Goal: Transaction & Acquisition: Purchase product/service

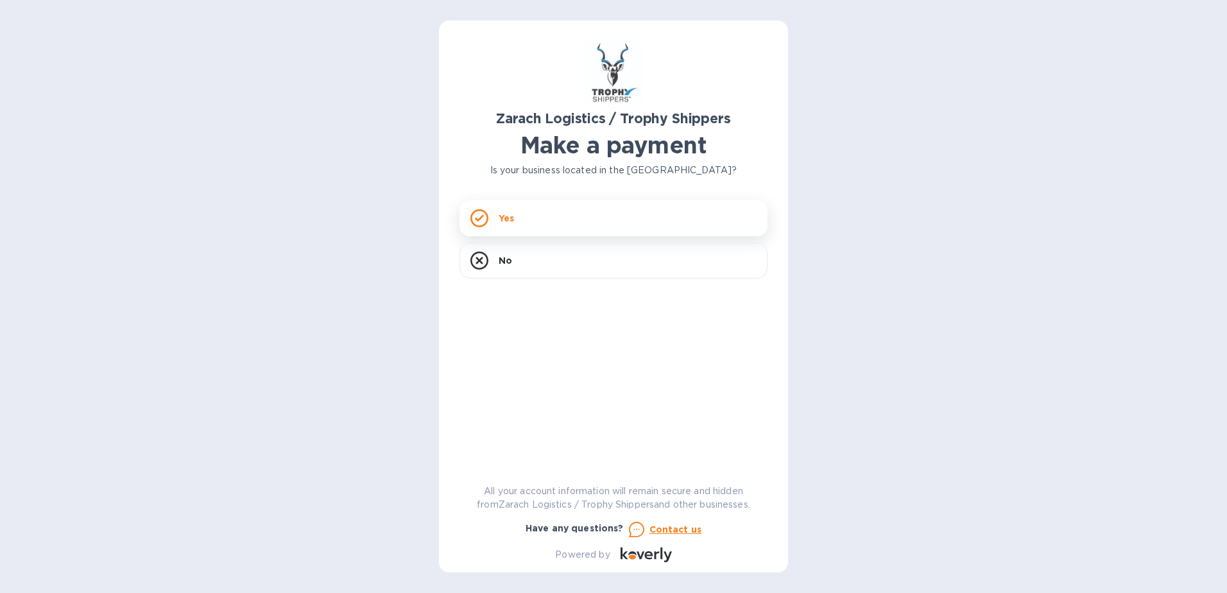
click at [548, 213] on div "Yes" at bounding box center [614, 218] width 308 height 36
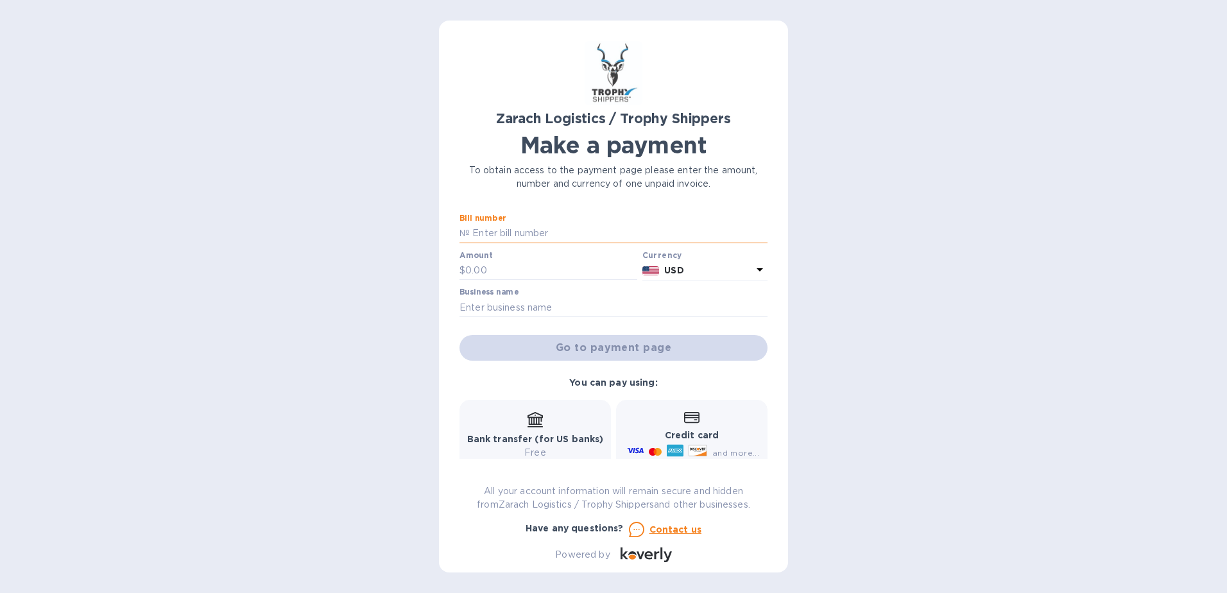
click at [535, 225] on input "text" at bounding box center [619, 233] width 298 height 19
paste input "B00173057"
type input "B00173057"
click at [517, 261] on input "text" at bounding box center [551, 270] width 172 height 19
type input "1,115"
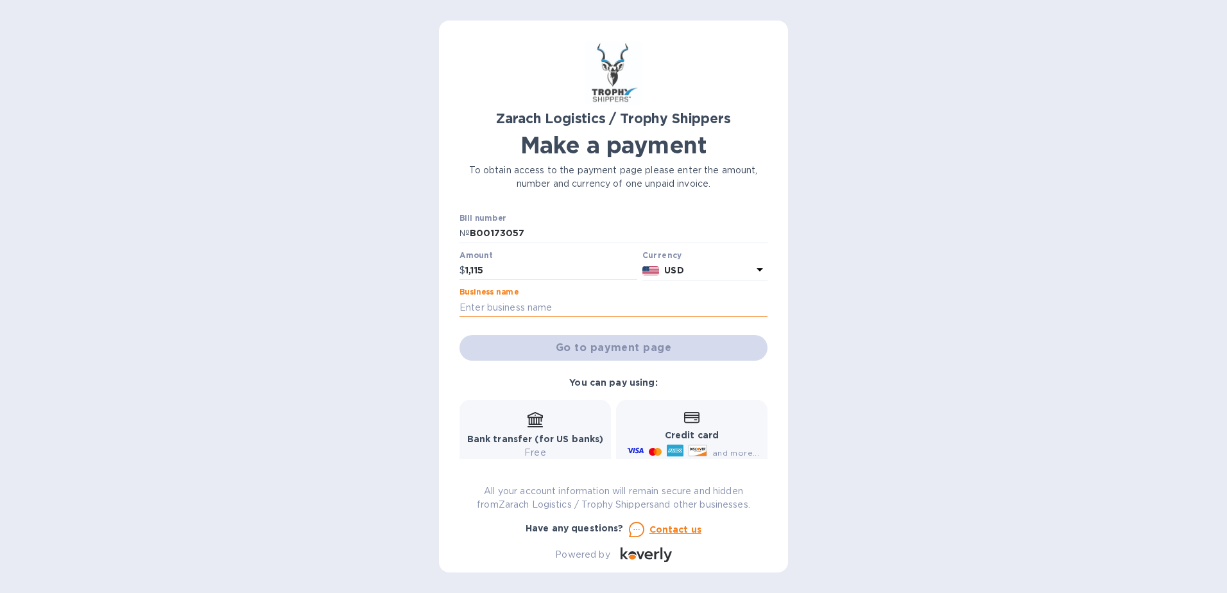
click at [576, 300] on input "text" at bounding box center [614, 307] width 308 height 19
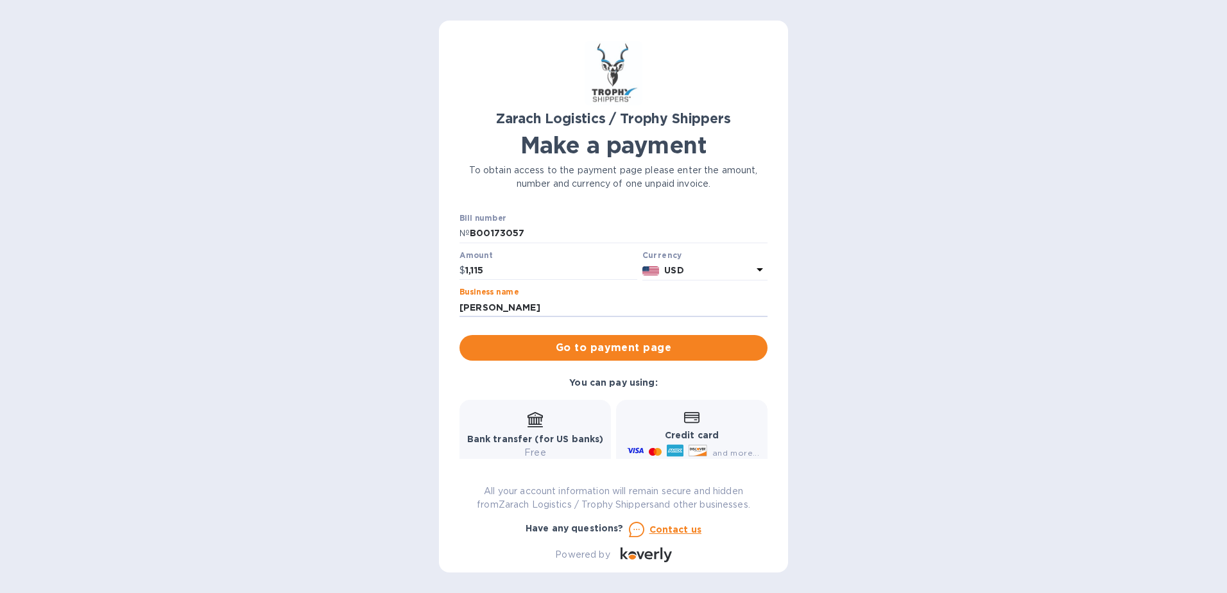
type input "[PERSON_NAME]"
click at [616, 341] on span "Go to payment page" at bounding box center [614, 347] width 288 height 15
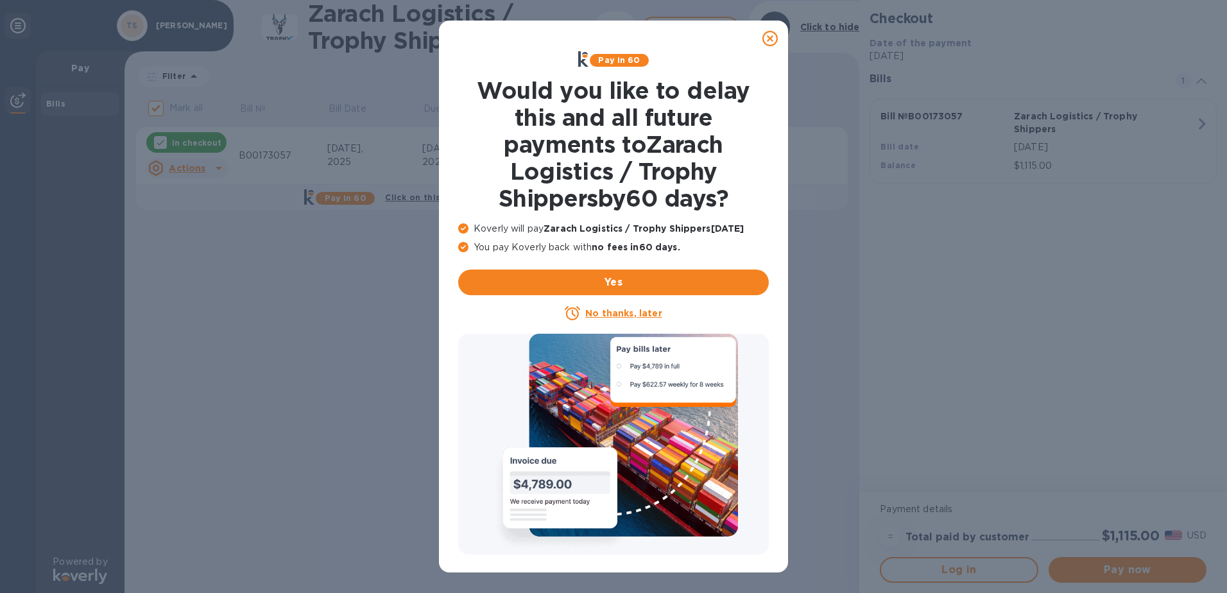
click at [772, 42] on icon at bounding box center [770, 38] width 15 height 15
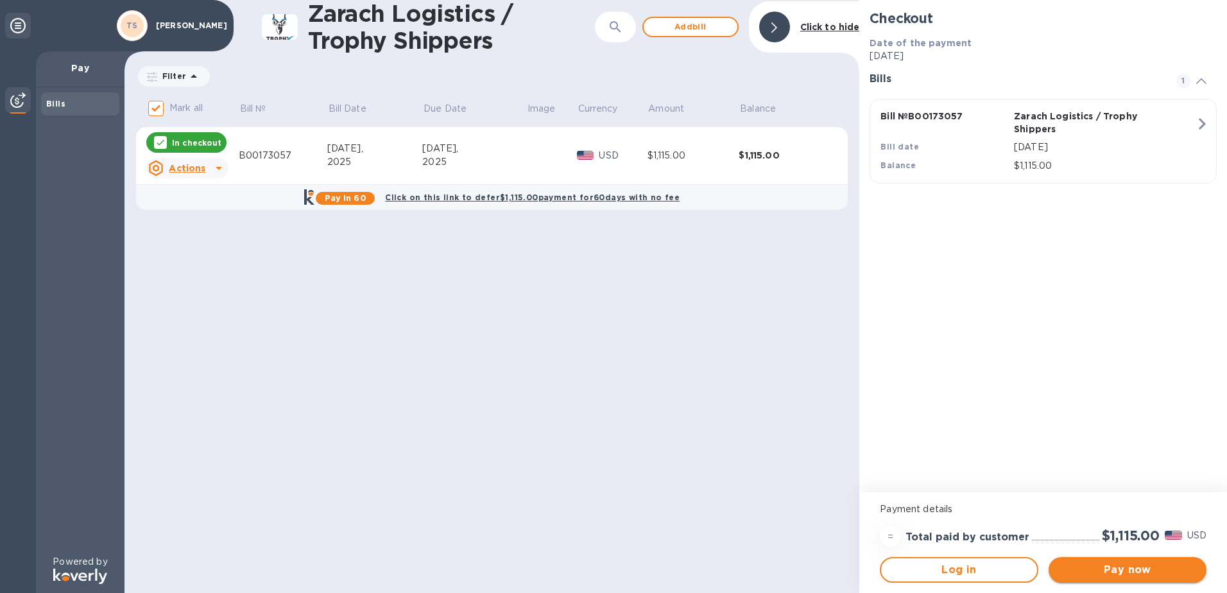
click at [1130, 567] on span "Pay now" at bounding box center [1127, 569] width 137 height 15
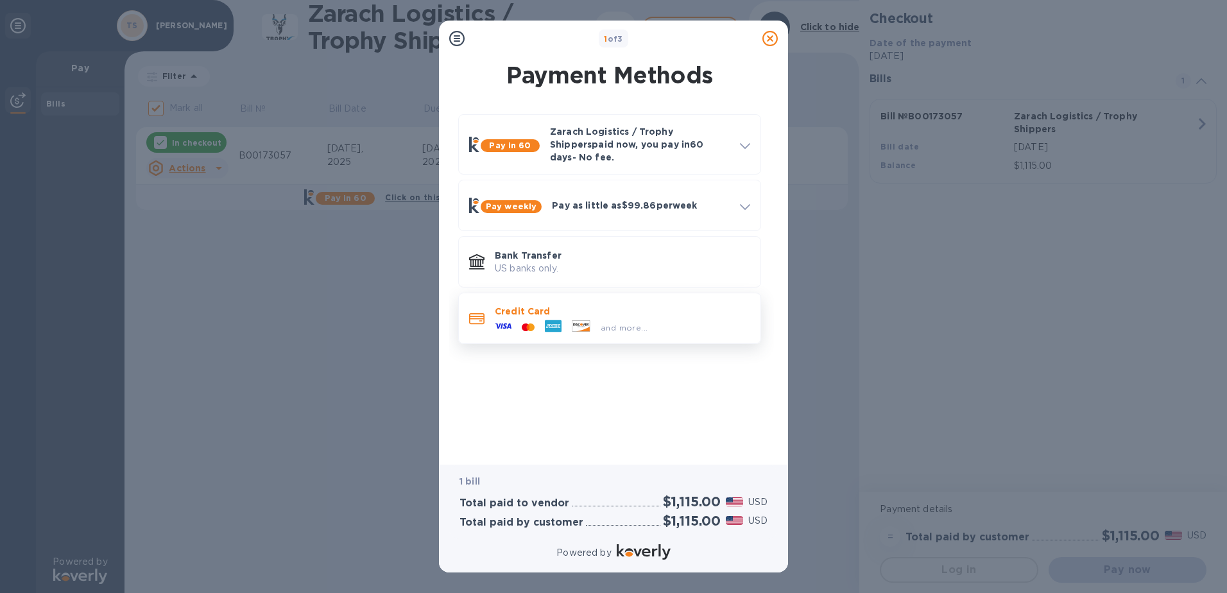
click at [658, 318] on div "and more..." at bounding box center [623, 325] width 256 height 14
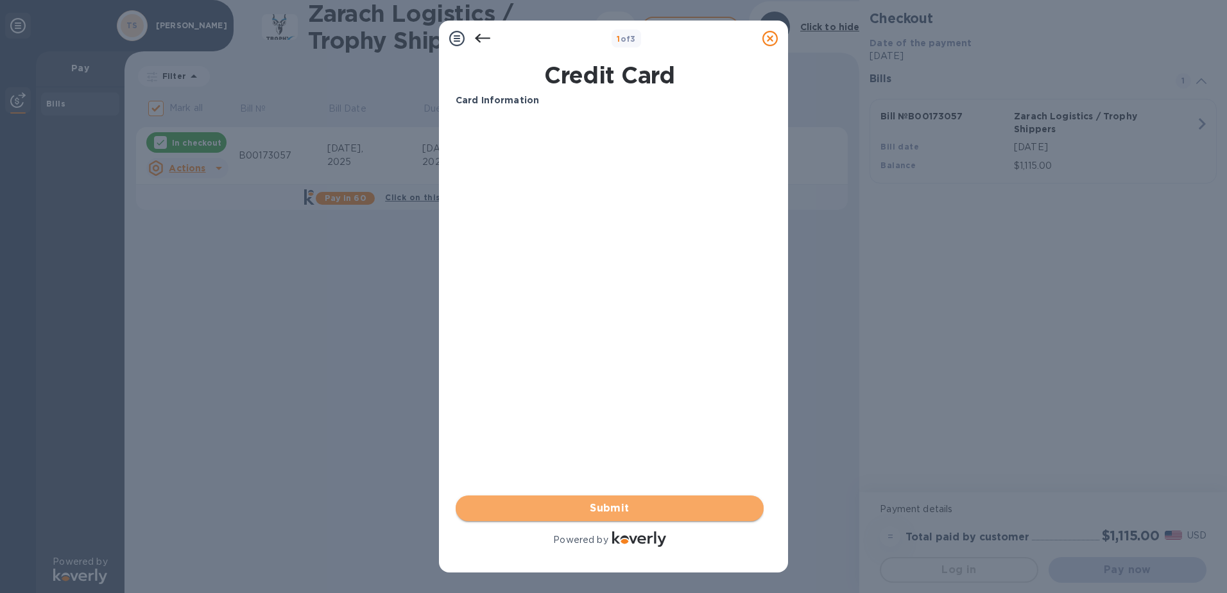
click at [611, 508] on span "Submit" at bounding box center [610, 508] width 288 height 15
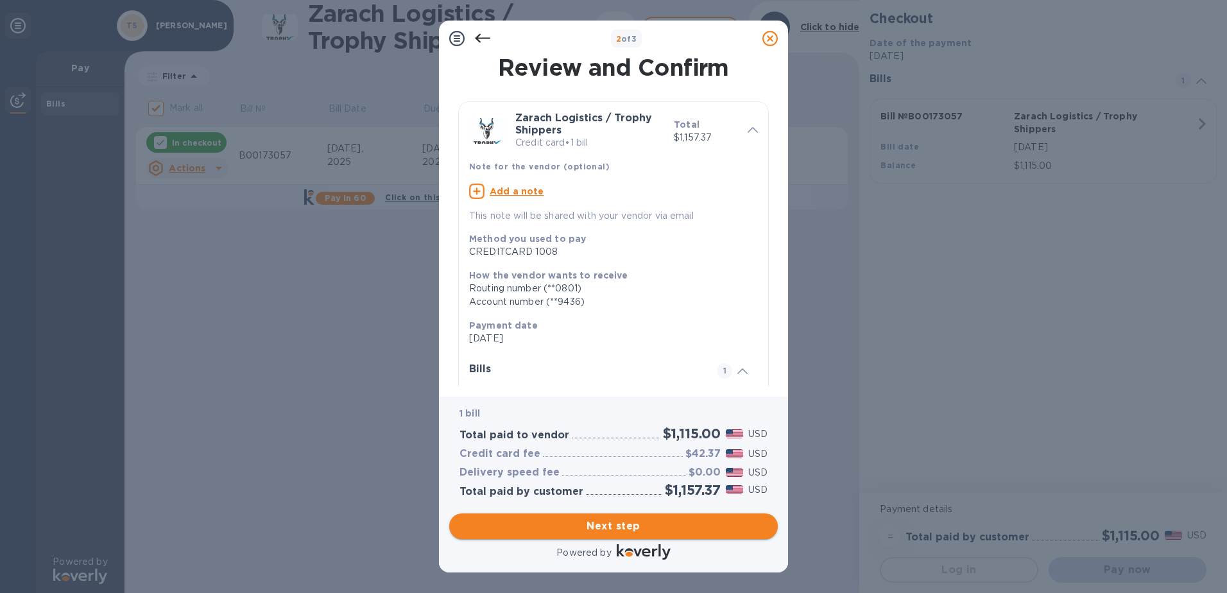
click at [612, 526] on span "Next step" at bounding box center [614, 526] width 308 height 15
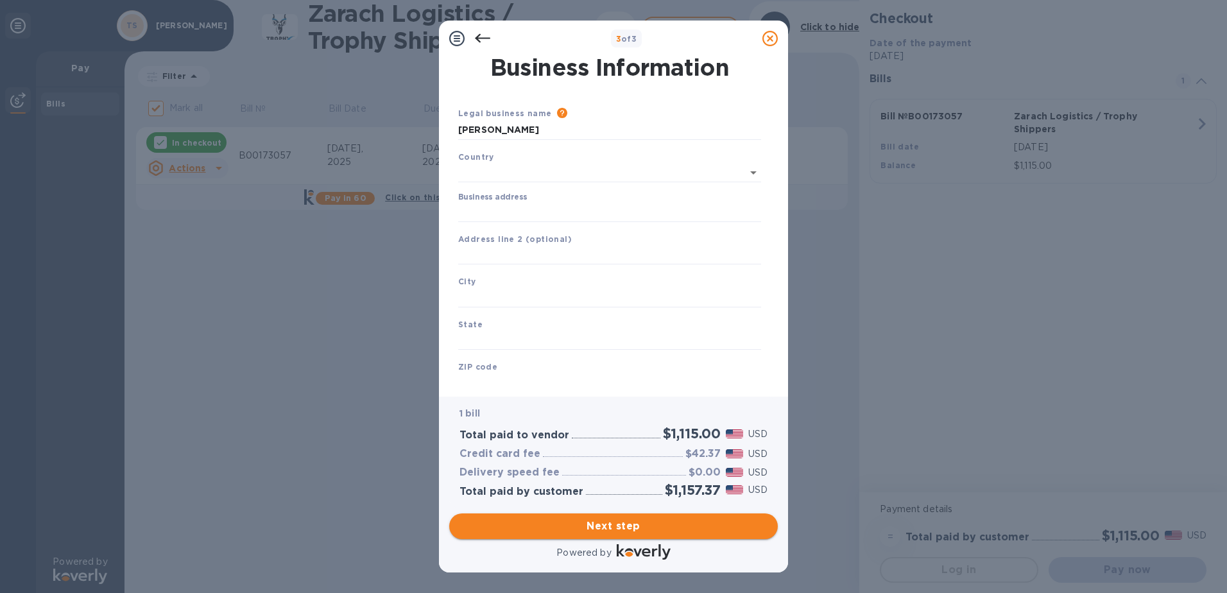
type input "[GEOGRAPHIC_DATA]"
click at [538, 212] on input "Business address" at bounding box center [609, 209] width 303 height 19
type input "[STREET_ADDRESS][PERSON_NAME]"
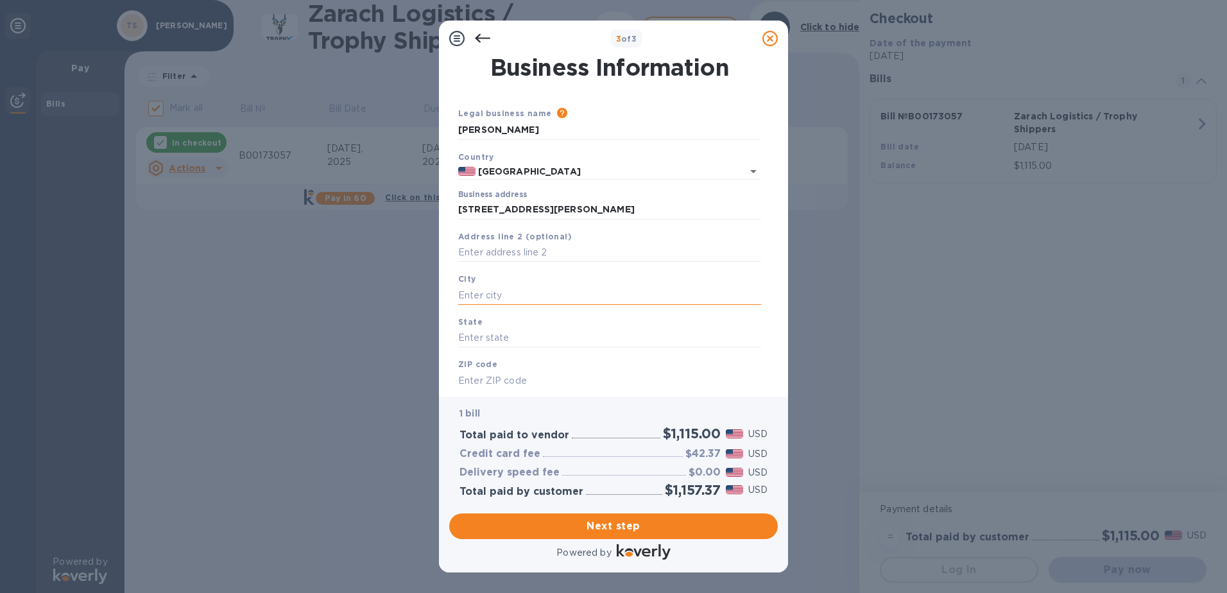
click at [535, 301] on input "text" at bounding box center [609, 295] width 303 height 19
click at [536, 298] on input "text" at bounding box center [609, 295] width 303 height 19
type input "[GEOGRAPHIC_DATA]"
click at [535, 341] on input "text" at bounding box center [609, 338] width 303 height 19
type input "[GEOGRAPHIC_DATA]"
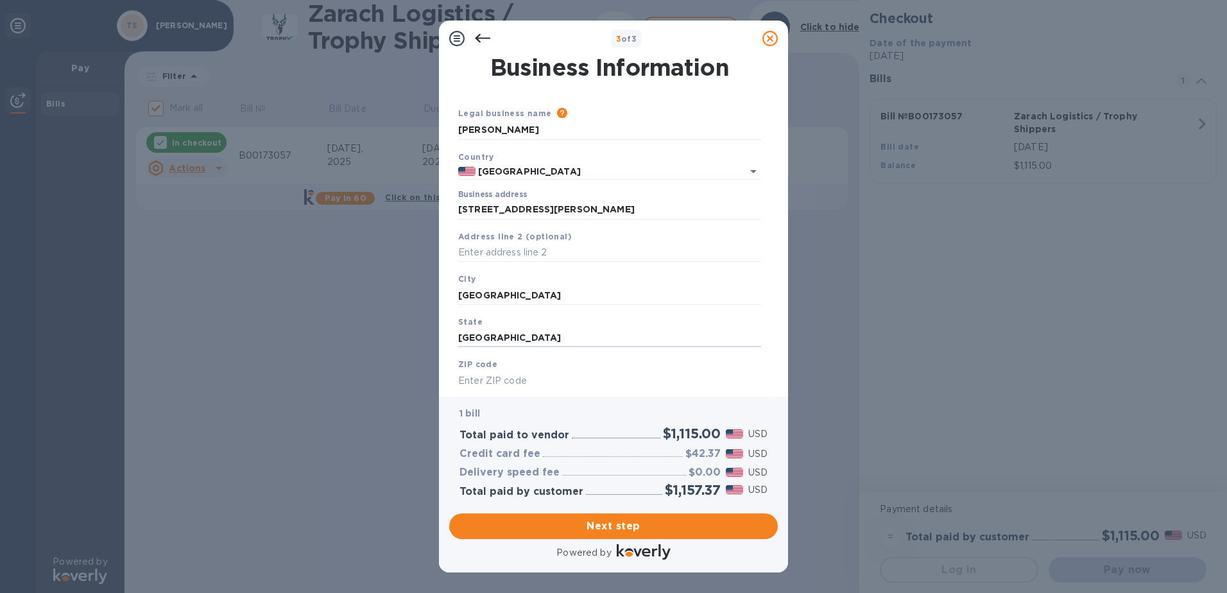
click at [587, 378] on input "text" at bounding box center [609, 380] width 303 height 19
type input "77024"
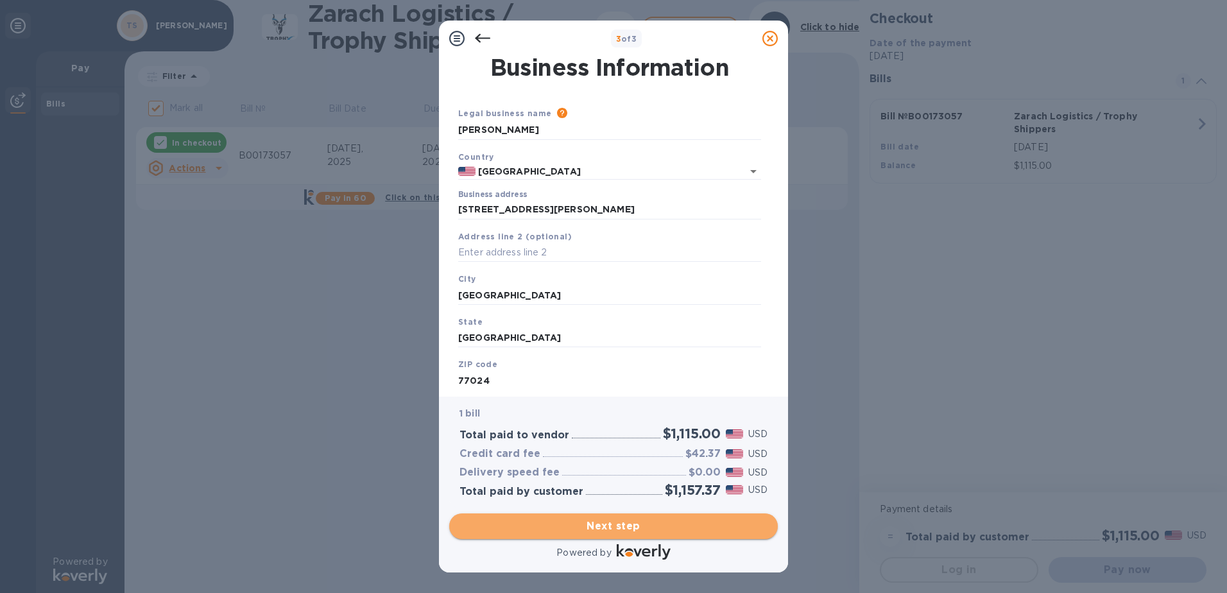
click at [620, 523] on span "Next step" at bounding box center [614, 526] width 308 height 15
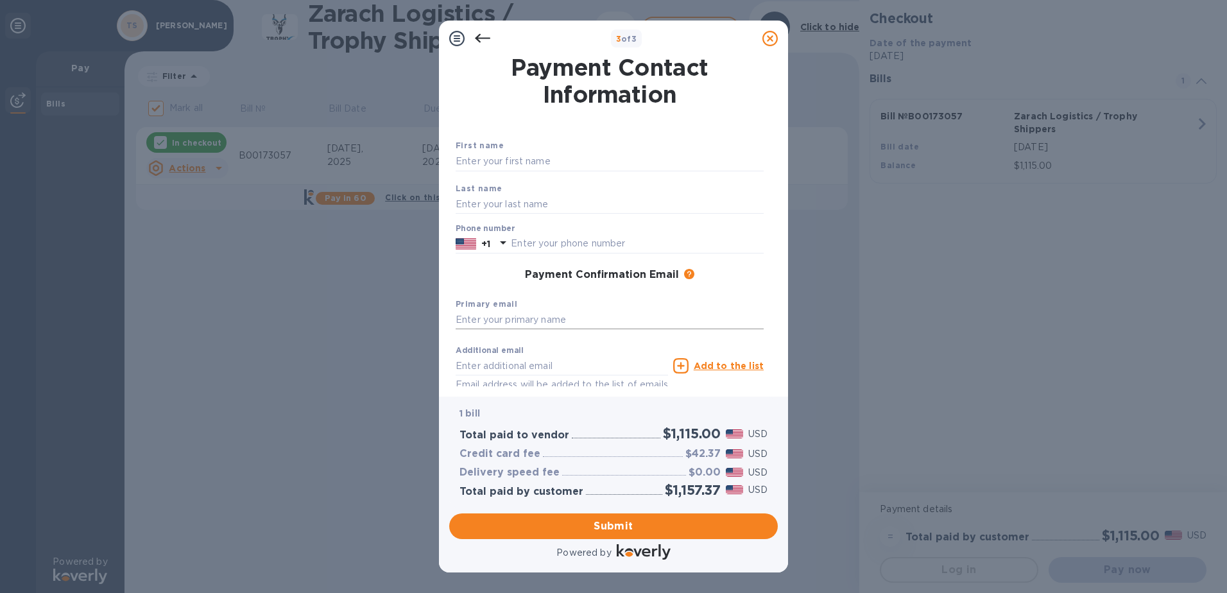
click at [564, 322] on input "text" at bounding box center [610, 320] width 308 height 19
type input "[EMAIL_ADDRESS][DOMAIN_NAME]"
type input "[PERSON_NAME]"
type input "8327135673"
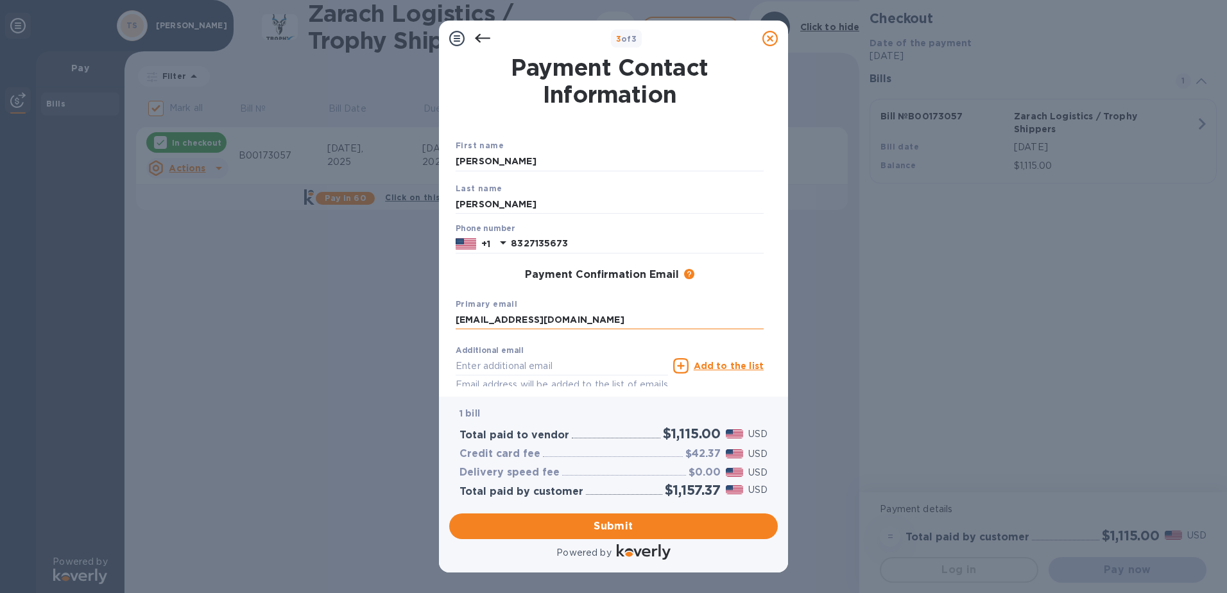
type input "[EMAIL_ADDRESS][DOMAIN_NAME]"
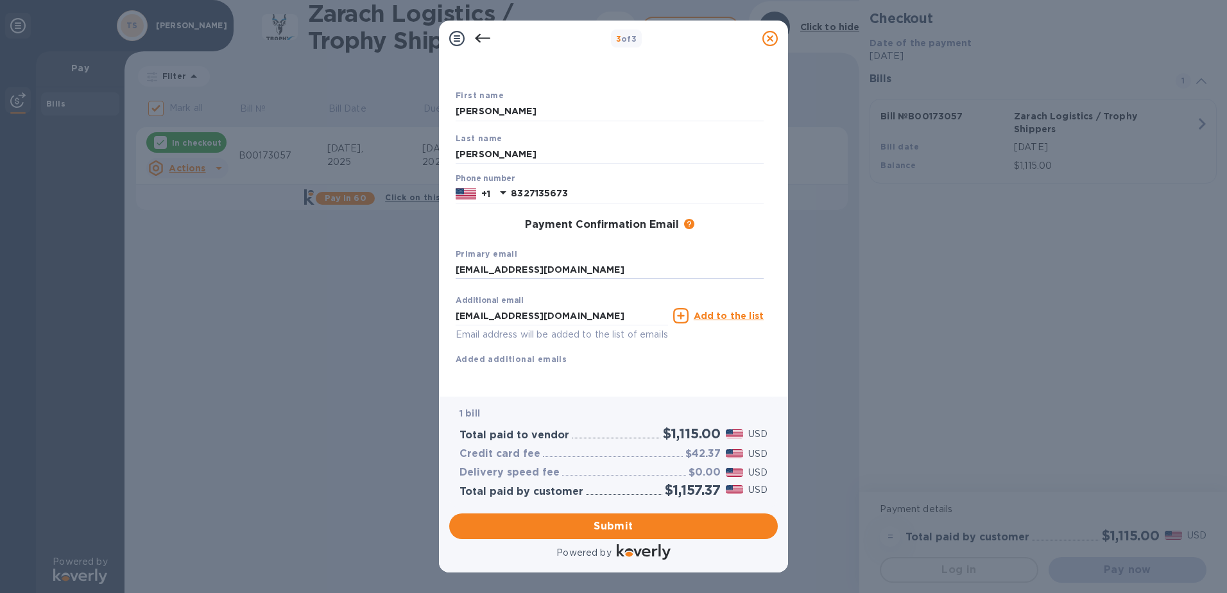
scroll to position [65, 0]
drag, startPoint x: 580, startPoint y: 302, endPoint x: 414, endPoint y: 298, distance: 165.7
click at [414, 298] on div "3 of 3 Payment Contact Information First name [PERSON_NAME] Last name [PERSON_N…" at bounding box center [613, 296] width 1227 height 593
click at [496, 218] on div "Payment Confirmation Email The added email addresses will be used to send the p…" at bounding box center [610, 225] width 318 height 23
click at [621, 525] on span "Submit" at bounding box center [614, 526] width 308 height 15
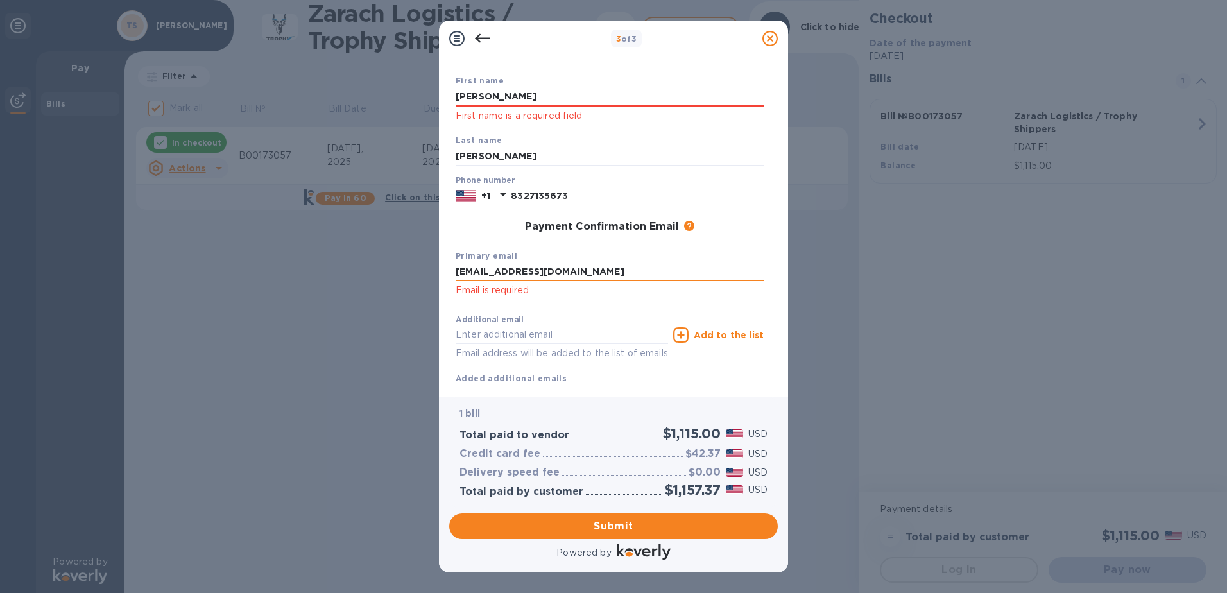
click at [591, 273] on input "[EMAIL_ADDRESS][DOMAIN_NAME]" at bounding box center [610, 272] width 308 height 19
click at [601, 250] on div "Primary email [EMAIL_ADDRESS][DOMAIN_NAME] Email is required" at bounding box center [610, 274] width 318 height 60
click at [592, 281] on input "[EMAIL_ADDRESS][DOMAIN_NAME]" at bounding box center [610, 272] width 308 height 19
click at [603, 523] on span "Submit" at bounding box center [614, 526] width 308 height 15
click at [566, 336] on input "text" at bounding box center [562, 334] width 212 height 19
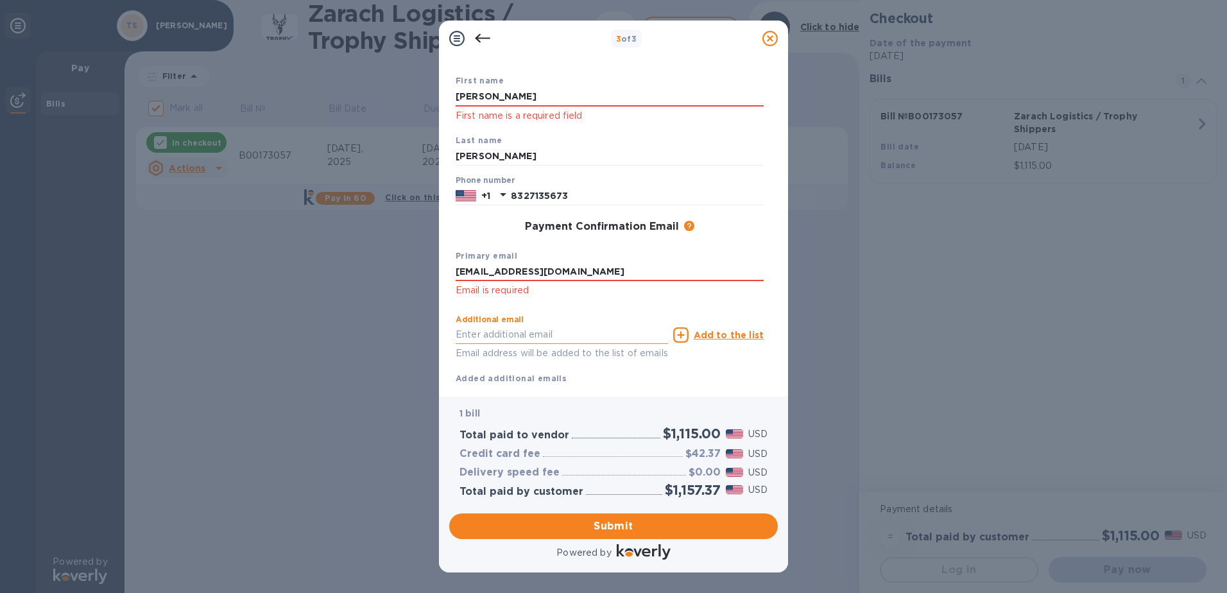
type input "[EMAIL_ADDRESS][DOMAIN_NAME]"
click at [580, 354] on p "Email address will be added to the list of emails" at bounding box center [562, 353] width 212 height 15
click at [578, 277] on input "[EMAIL_ADDRESS][DOMAIN_NAME]" at bounding box center [610, 272] width 308 height 19
drag, startPoint x: 584, startPoint y: 272, endPoint x: 422, endPoint y: 250, distance: 162.5
click at [422, 257] on div "3 of 3 Payment Contact Information First name [PERSON_NAME] First name is a req…" at bounding box center [613, 296] width 1227 height 593
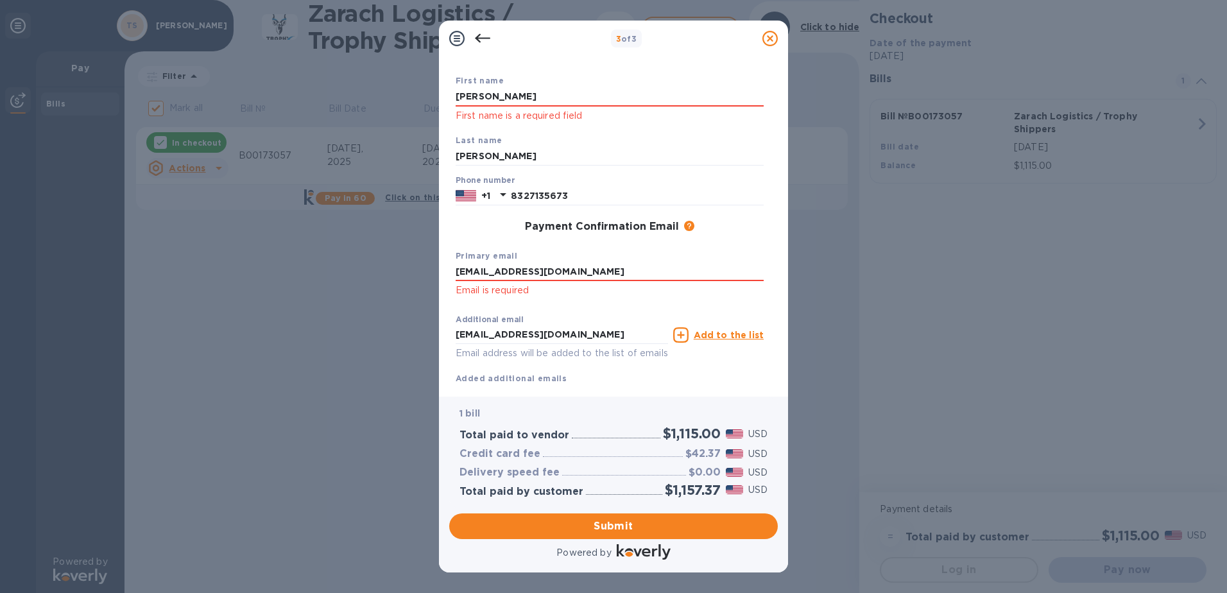
type input "[EMAIL_ADDRESS][DOMAIN_NAME]"
click at [461, 230] on div "Payment Confirmation Email The added email addresses will be used to send the p…" at bounding box center [610, 227] width 308 height 13
click at [512, 286] on p "Email is required" at bounding box center [610, 290] width 308 height 15
click at [551, 297] on p "Email is required" at bounding box center [610, 290] width 308 height 15
click at [537, 105] on input "[PERSON_NAME]" at bounding box center [610, 96] width 308 height 19
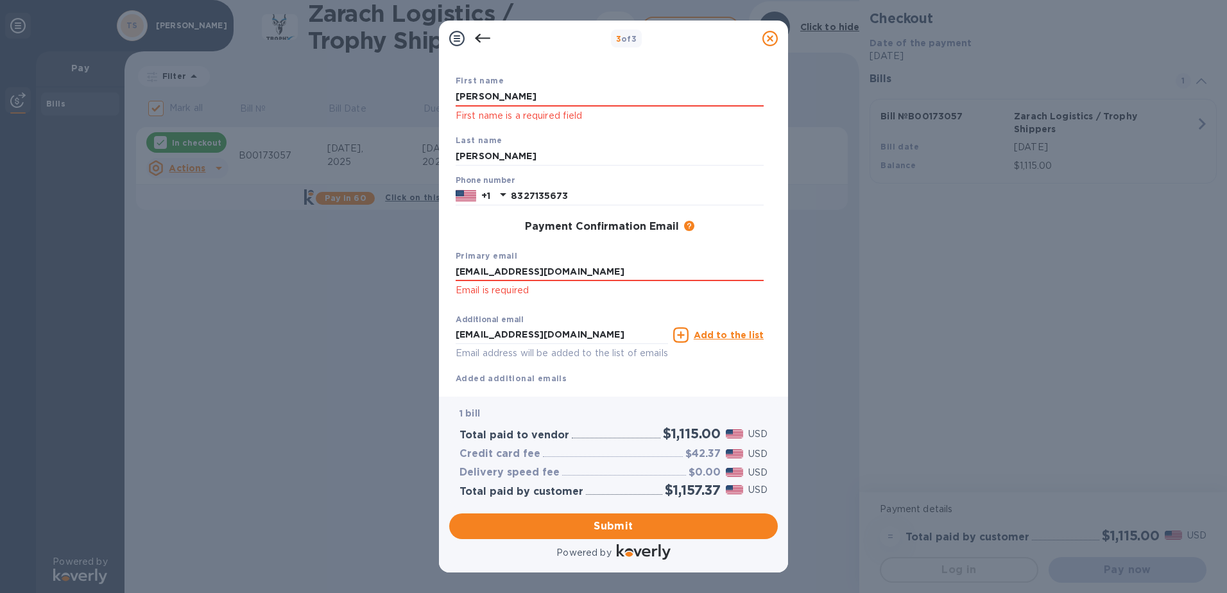
click at [546, 71] on div "First name [PERSON_NAME] First name is a required field Last name [PERSON_NAME]…" at bounding box center [609, 219] width 313 height 336
click at [608, 519] on span "Submit" at bounding box center [614, 526] width 308 height 15
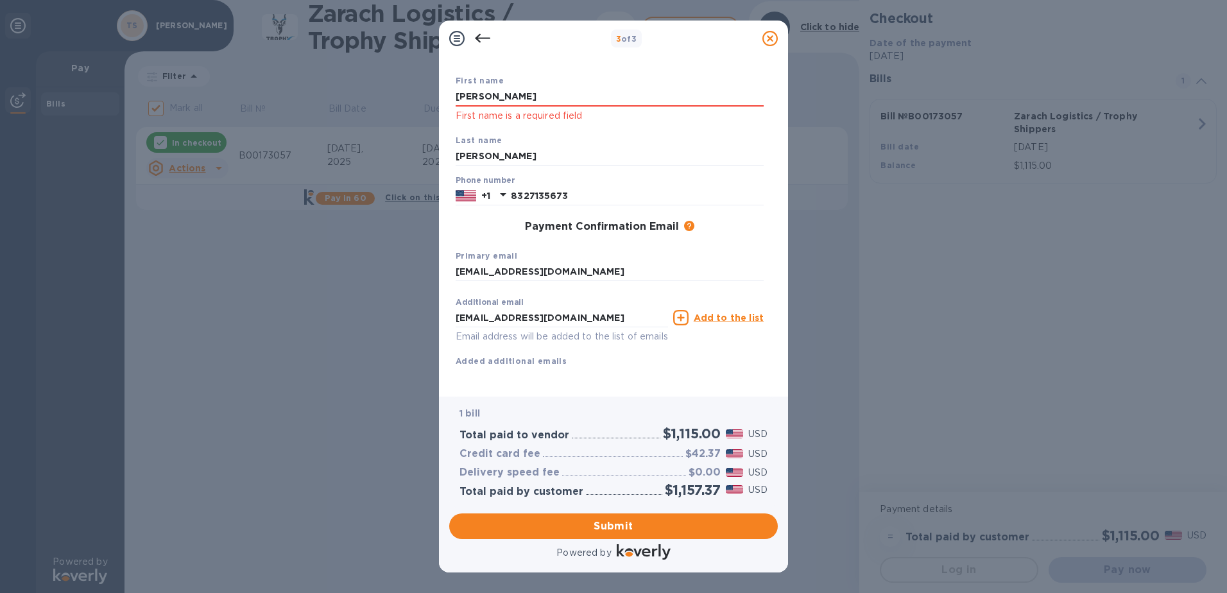
drag, startPoint x: 520, startPoint y: 95, endPoint x: 406, endPoint y: 91, distance: 113.7
click at [406, 91] on div "3 of 3 Payment Contact Information First name [PERSON_NAME] First name is a req…" at bounding box center [613, 296] width 1227 height 593
type input "[PERSON_NAME]"
click at [471, 154] on input "[PERSON_NAME]" at bounding box center [610, 156] width 308 height 19
click at [480, 94] on input "[PERSON_NAME]" at bounding box center [610, 96] width 308 height 19
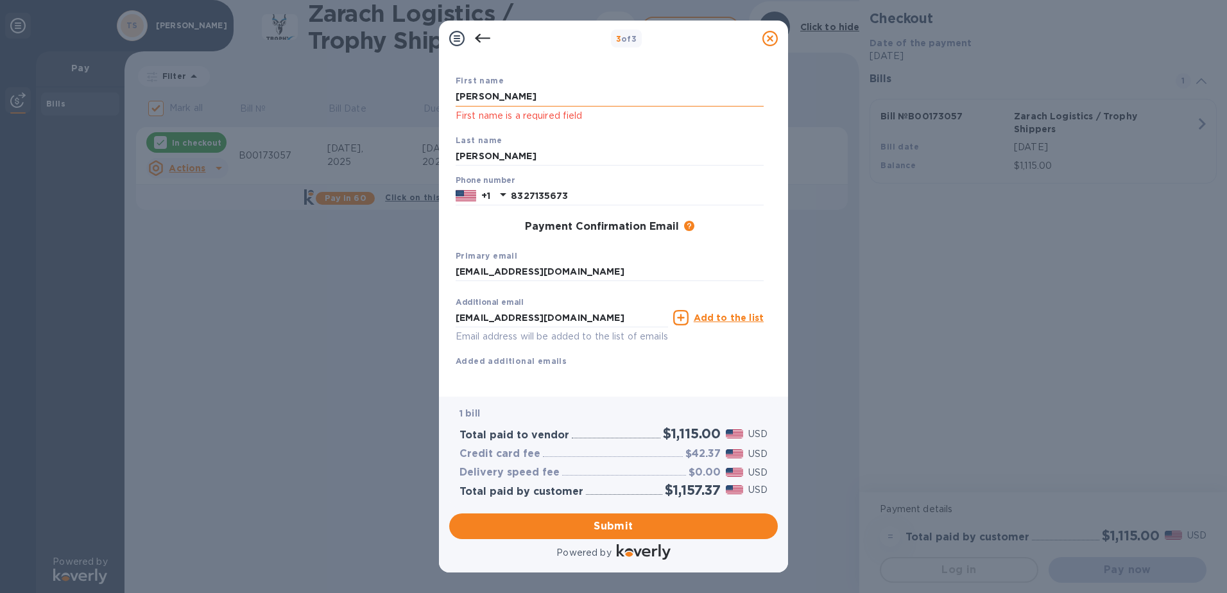
click at [491, 95] on input "[PERSON_NAME]" at bounding box center [610, 96] width 308 height 19
click at [472, 136] on b "Last name" at bounding box center [479, 140] width 47 height 10
click at [471, 96] on input "[PERSON_NAME]" at bounding box center [610, 96] width 308 height 19
click at [477, 122] on p "First name is a required field" at bounding box center [610, 115] width 308 height 15
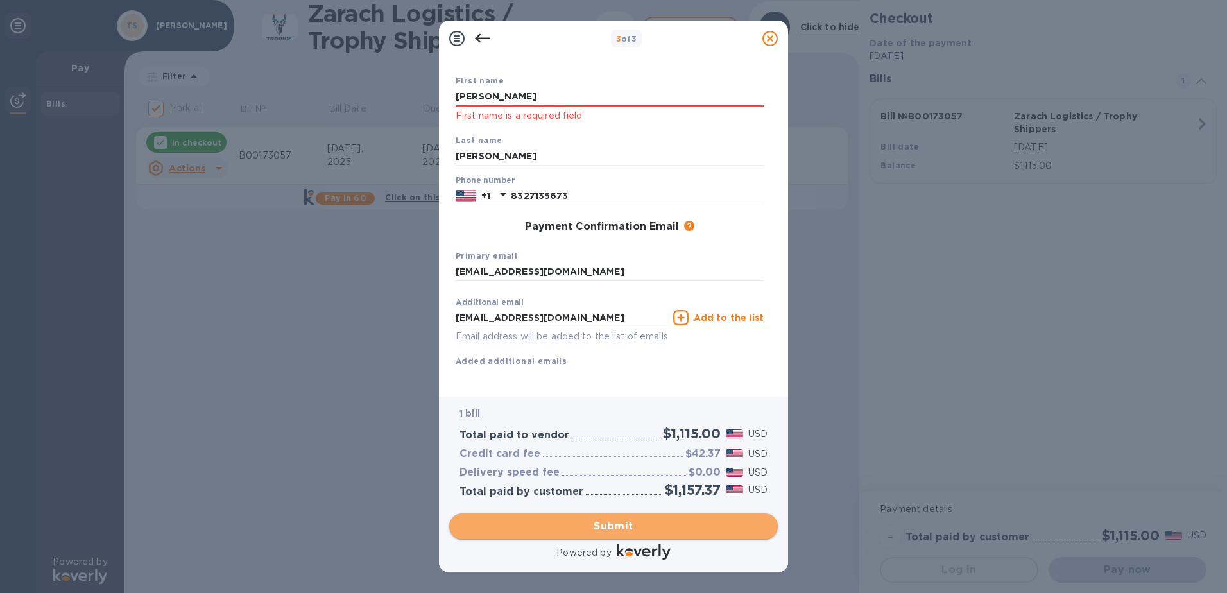
click at [619, 524] on span "Submit" at bounding box center [614, 526] width 308 height 15
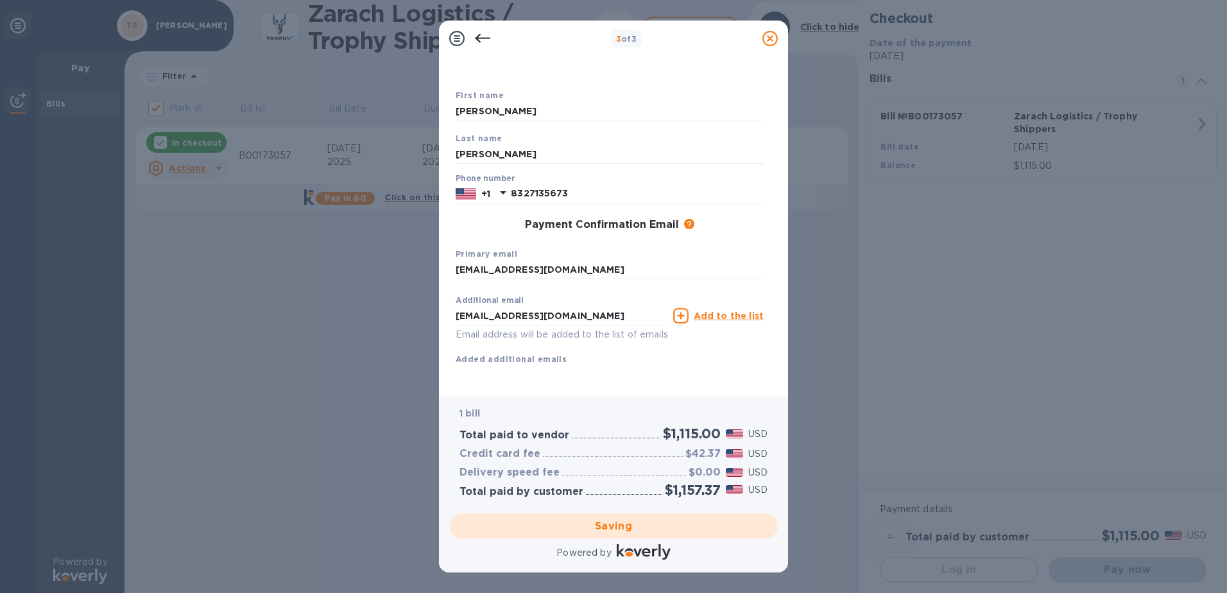
checkbox input "false"
